Goal: Task Accomplishment & Management: Use online tool/utility

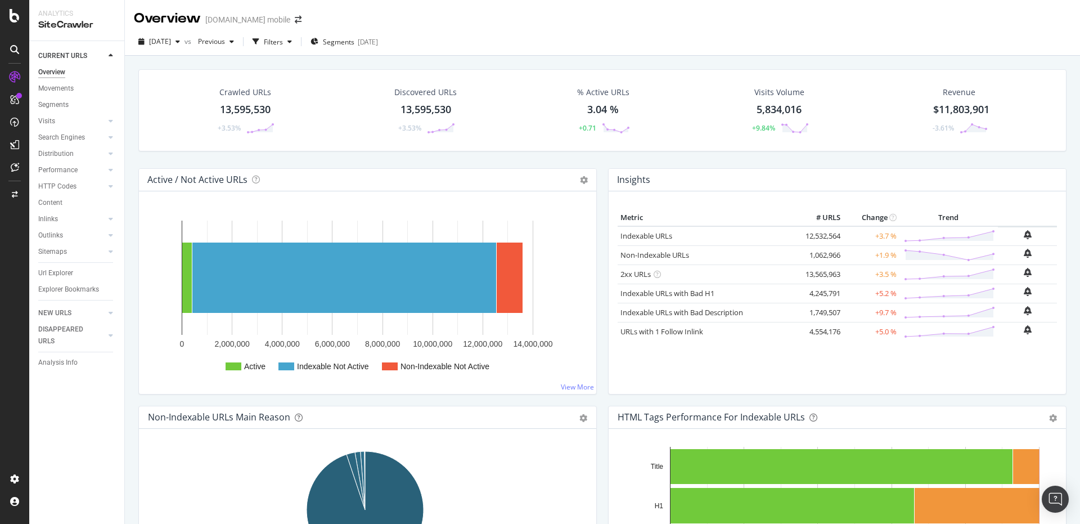
click at [308, 162] on div "Crawled URLs 13,595,530 +3.53% Discovered URLs 13,595,530 +3.53% % Active URLs …" at bounding box center [602, 118] width 939 height 99
click at [412, 158] on div "Crawled URLs 13,595,530 +3.53% Discovered URLs 13,595,530 +3.53% % Active URLs …" at bounding box center [602, 118] width 939 height 99
click at [52, 274] on div "Url Explorer" at bounding box center [55, 273] width 35 height 12
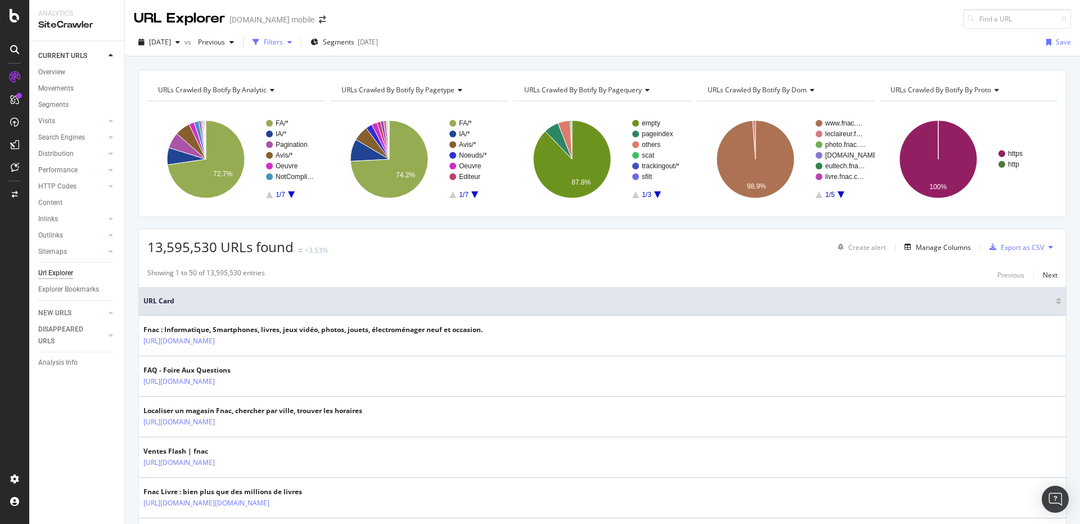
click at [293, 50] on div "Filters" at bounding box center [272, 42] width 48 height 17
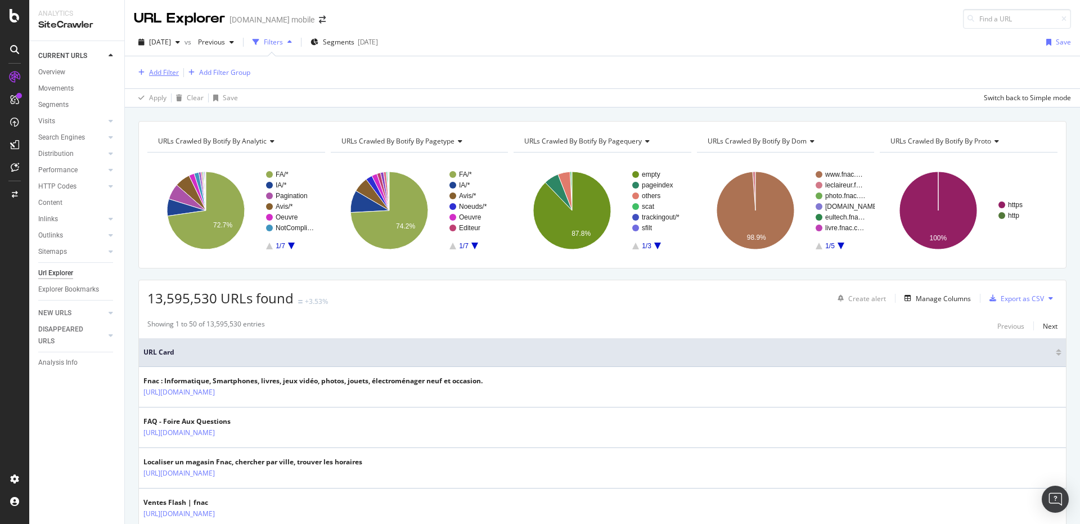
click at [173, 70] on div "Add Filter" at bounding box center [164, 72] width 30 height 10
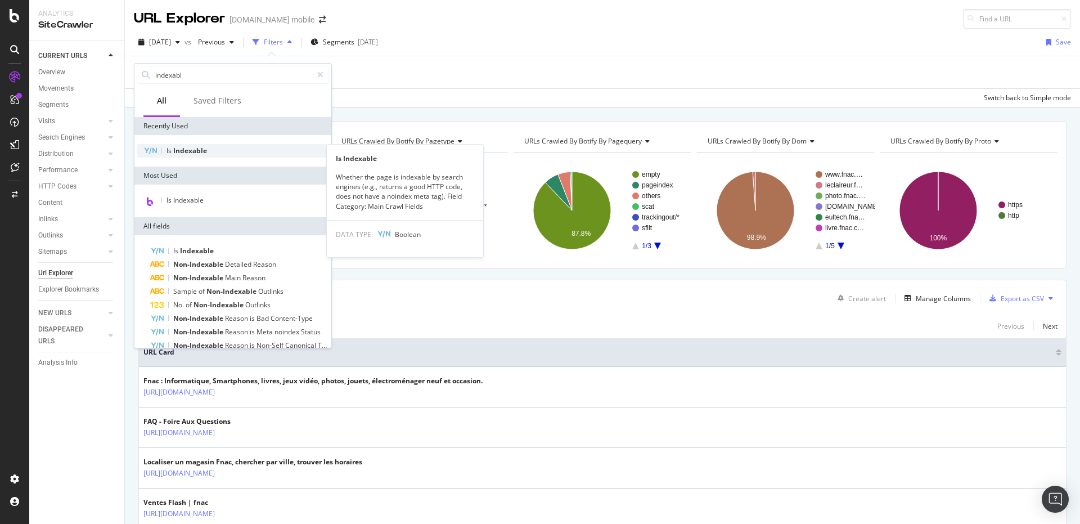
type input "indexabl"
click at [179, 156] on div "Is Indexable" at bounding box center [233, 150] width 192 height 13
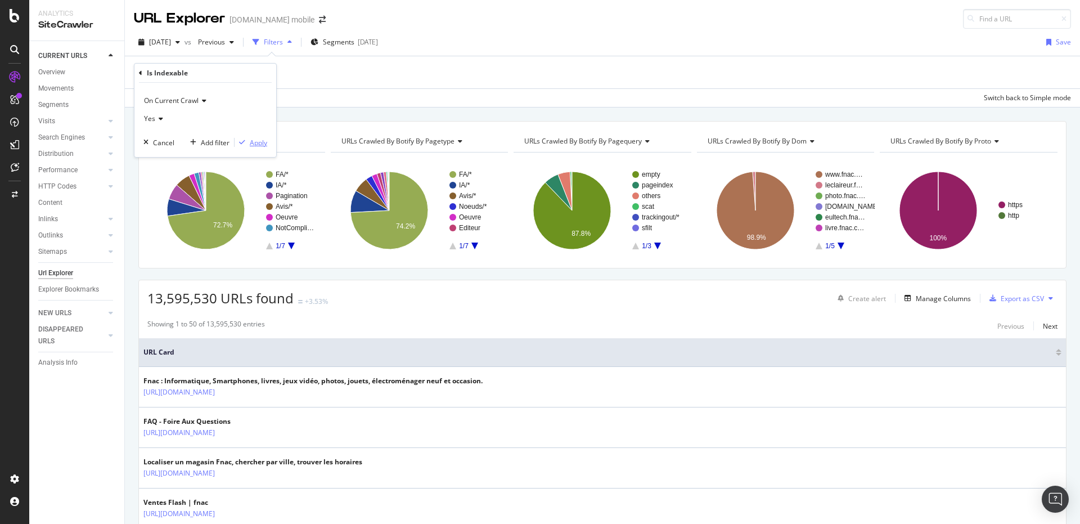
click at [254, 140] on div "Apply" at bounding box center [258, 143] width 17 height 10
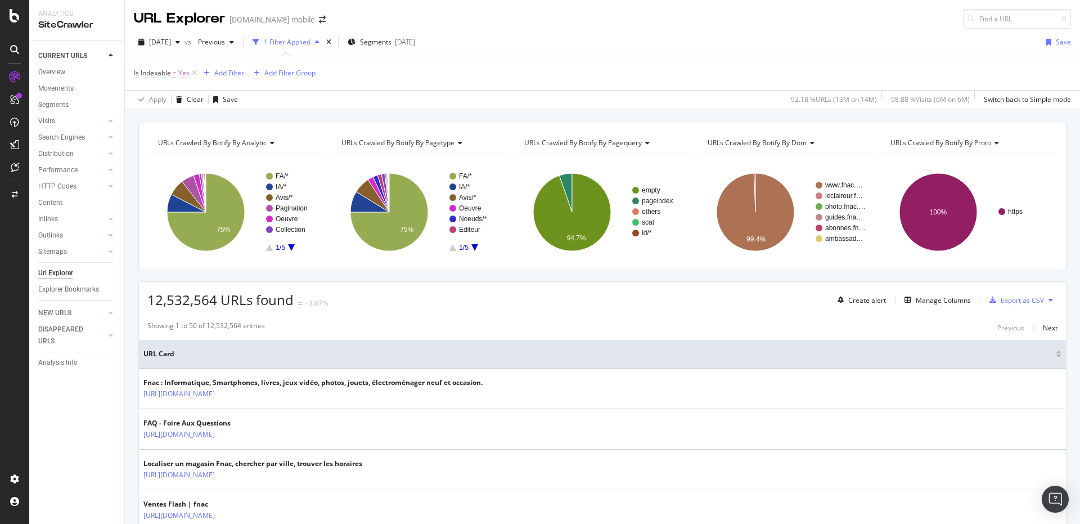
click at [64, 403] on div "CURRENT URLS Overview Movements Segments Visits Analysis Orphan URLs Search Eng…" at bounding box center [76, 282] width 95 height 482
